Goal: Navigation & Orientation: Find specific page/section

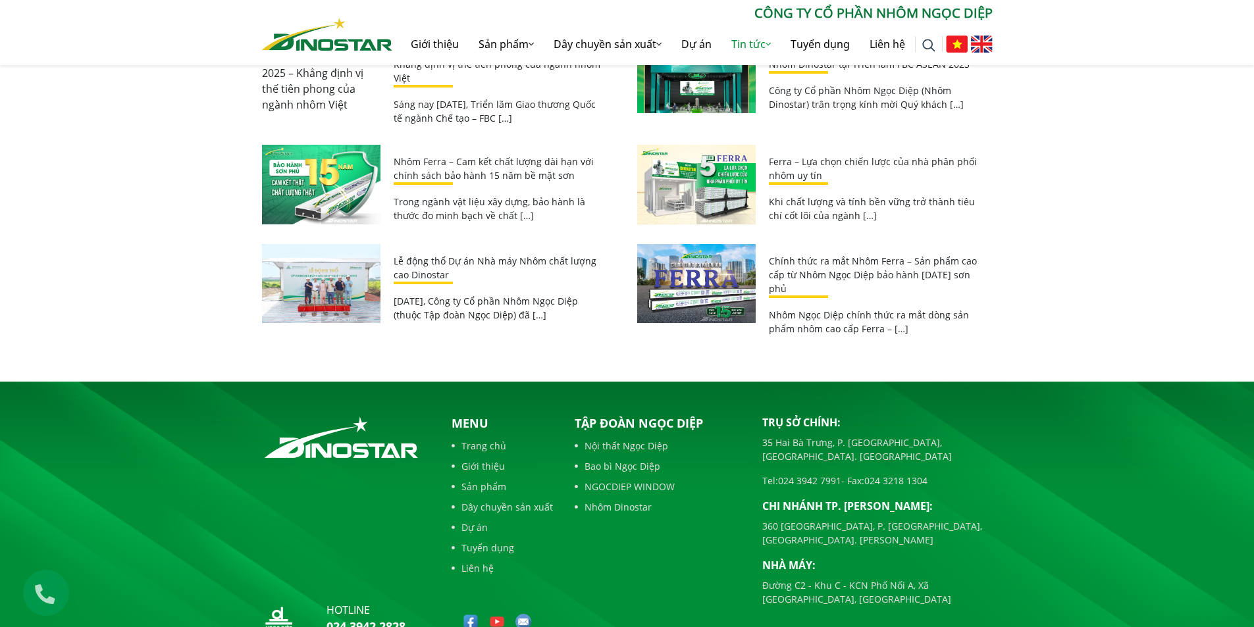
scroll to position [3531, 0]
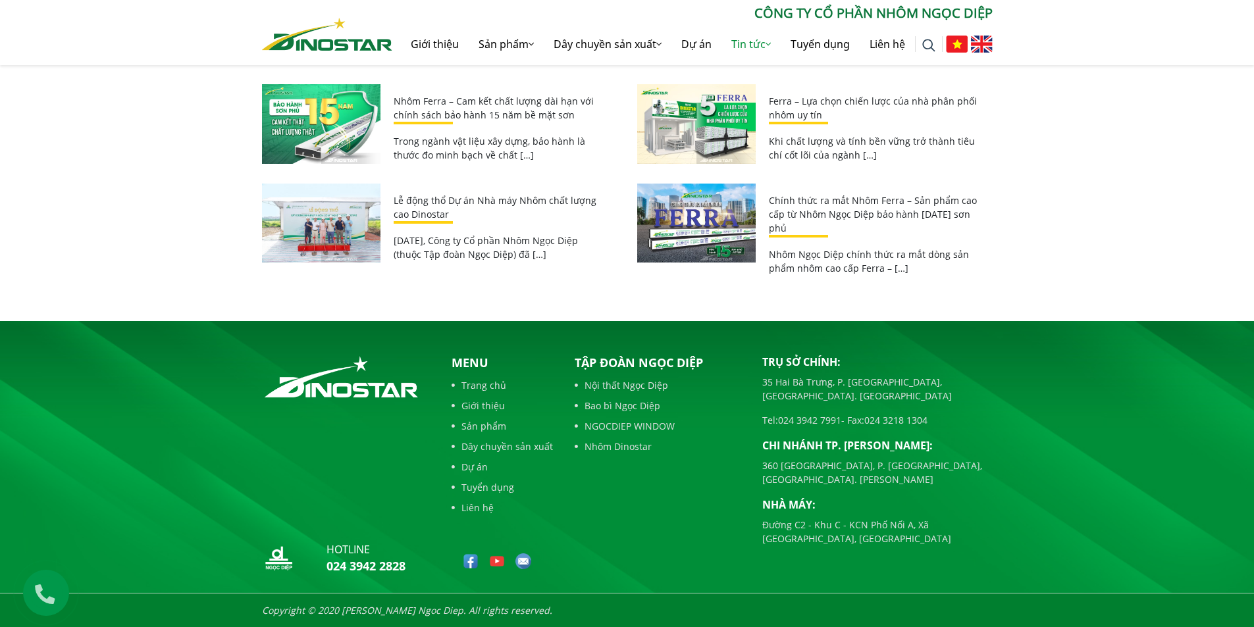
click at [474, 468] on link "Dự án" at bounding box center [501, 467] width 101 height 14
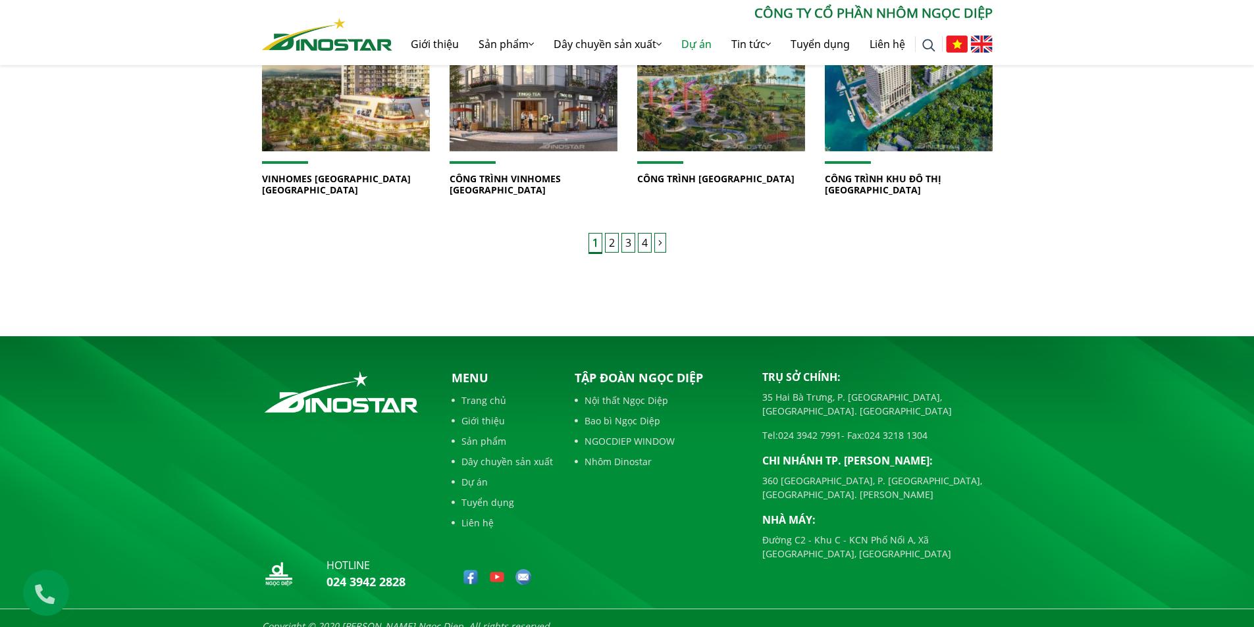
scroll to position [1102, 0]
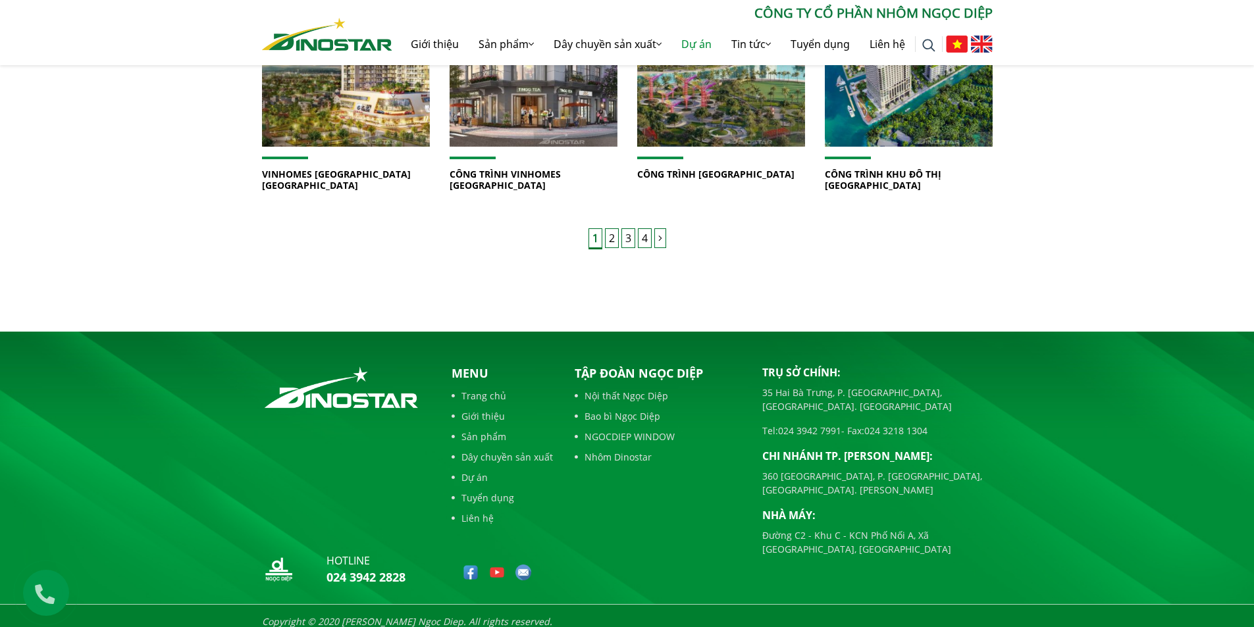
click at [485, 389] on link "Trang chủ" at bounding box center [501, 396] width 101 height 14
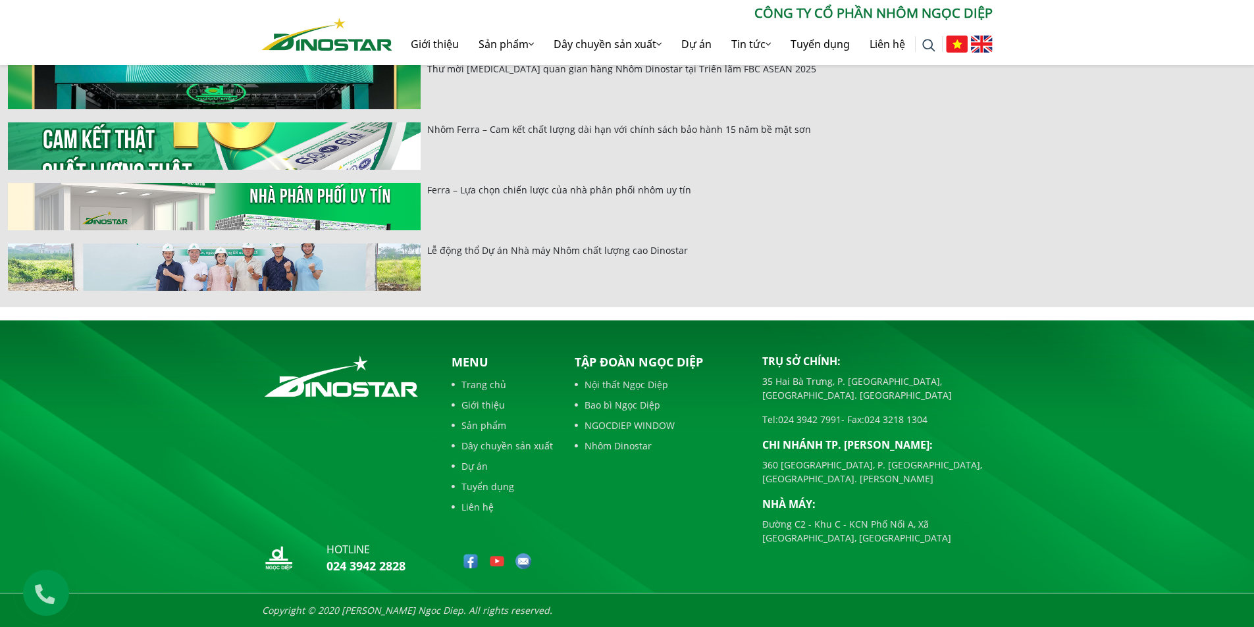
scroll to position [5601, 0]
click at [825, 40] on link "Tuyển dụng" at bounding box center [820, 44] width 79 height 42
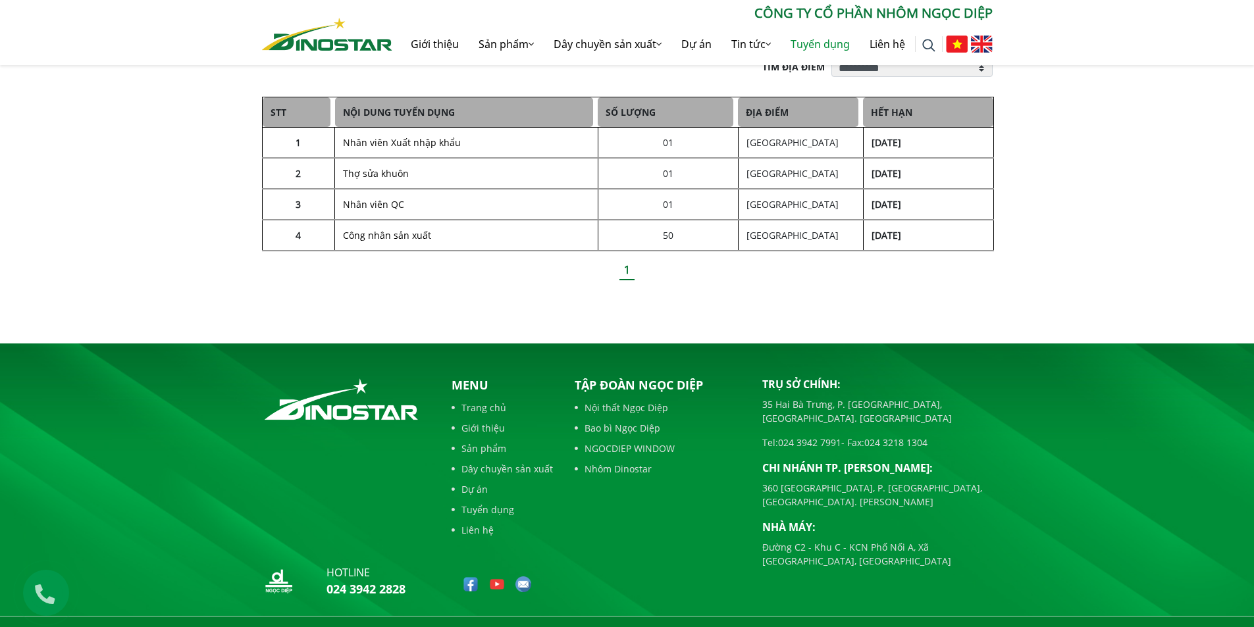
scroll to position [355, 0]
